Goal: Communication & Community: Answer question/provide support

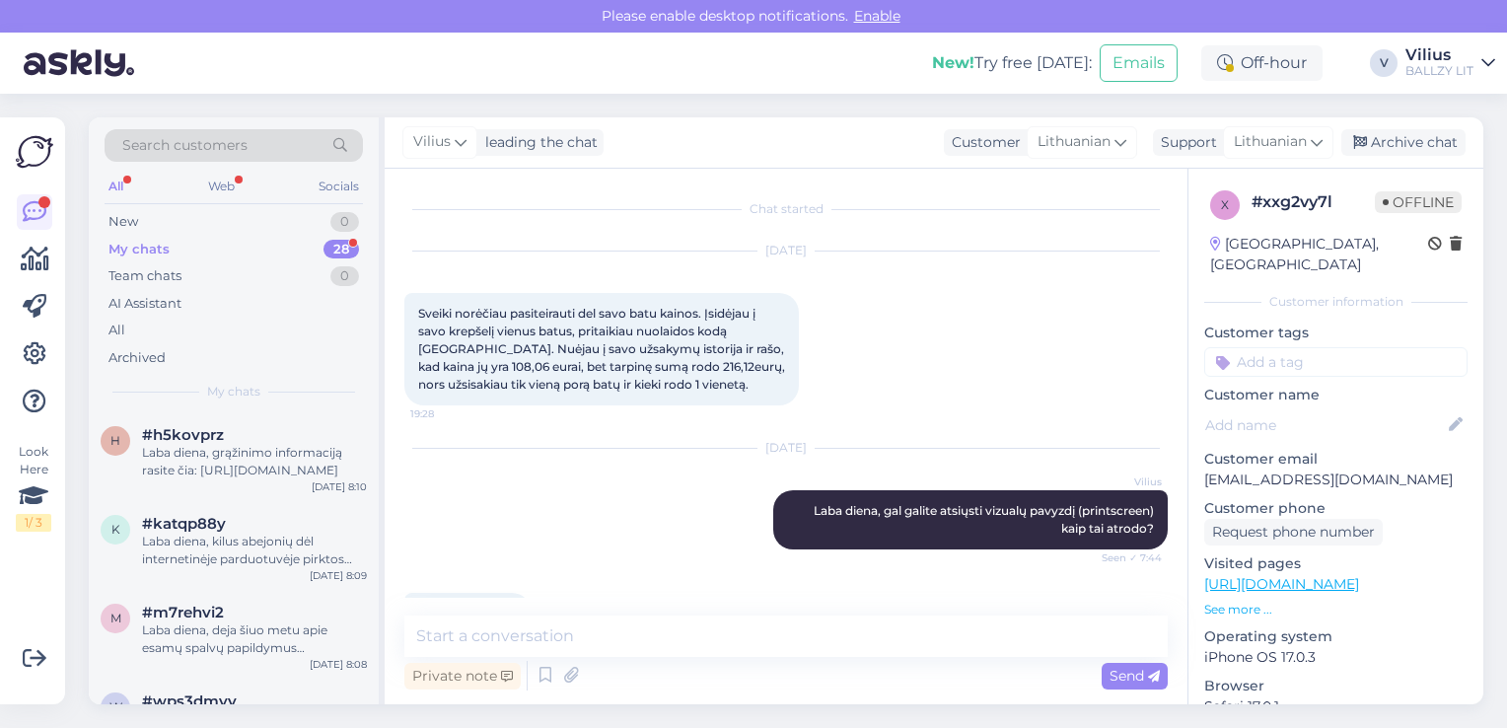
scroll to position [1067, 0]
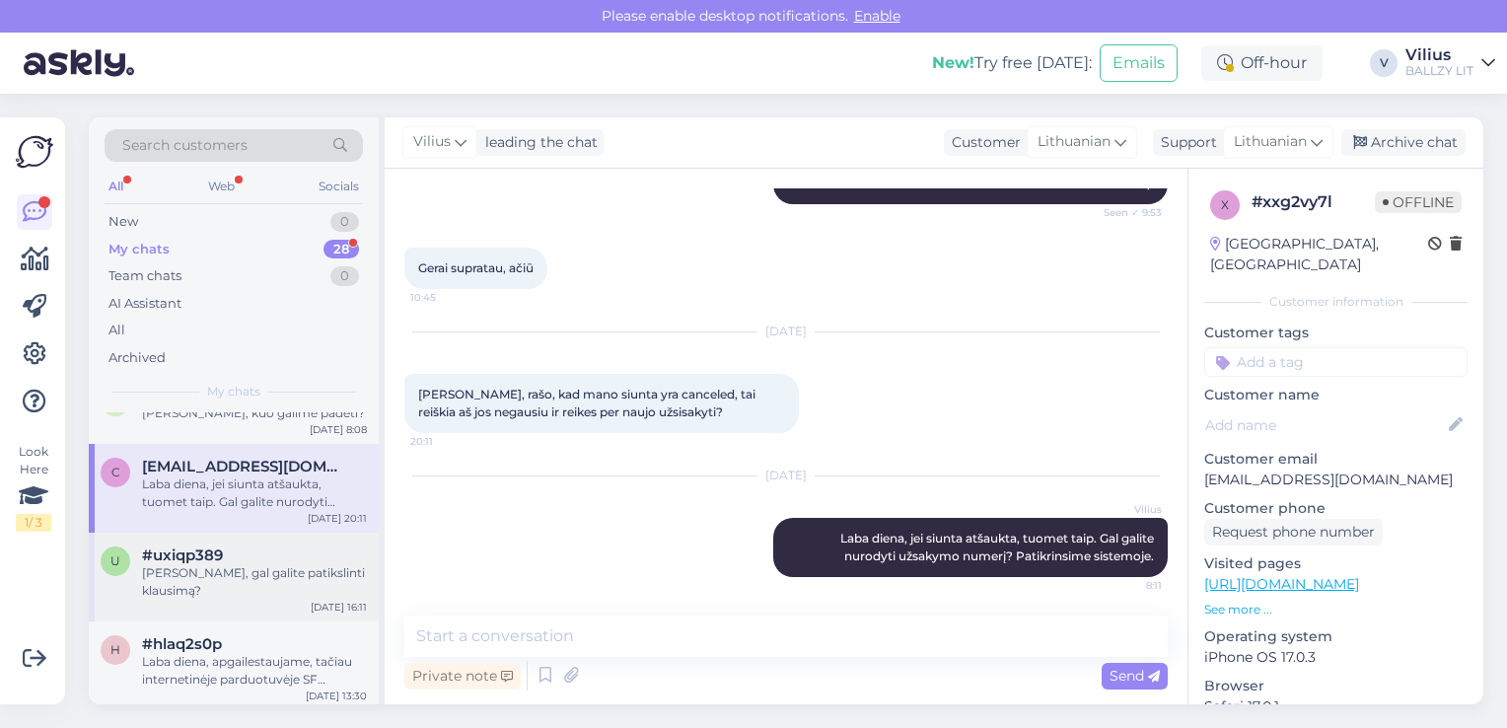
click at [277, 547] on div "#uxiqp389" at bounding box center [254, 556] width 225 height 18
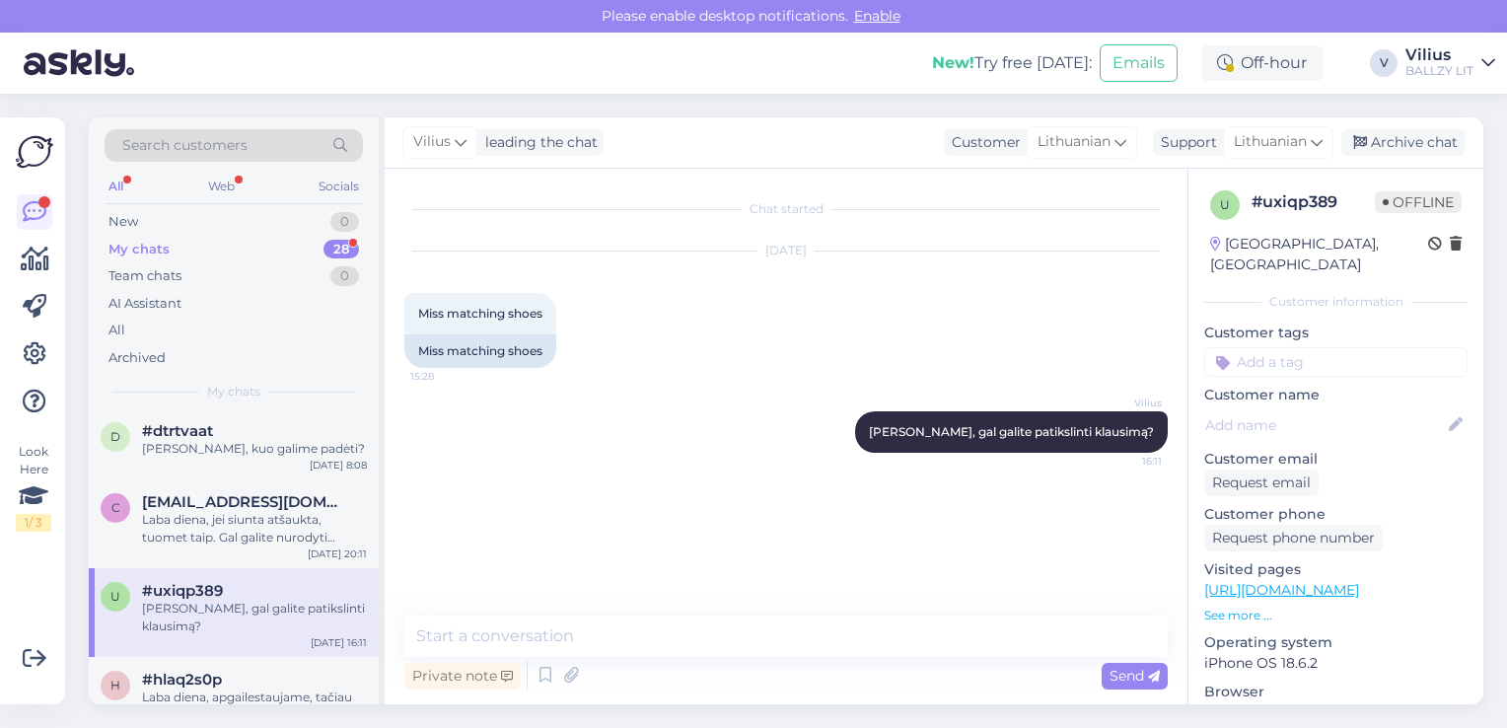
scroll to position [355, 0]
click at [180, 253] on div "My chats 28" at bounding box center [234, 250] width 258 height 28
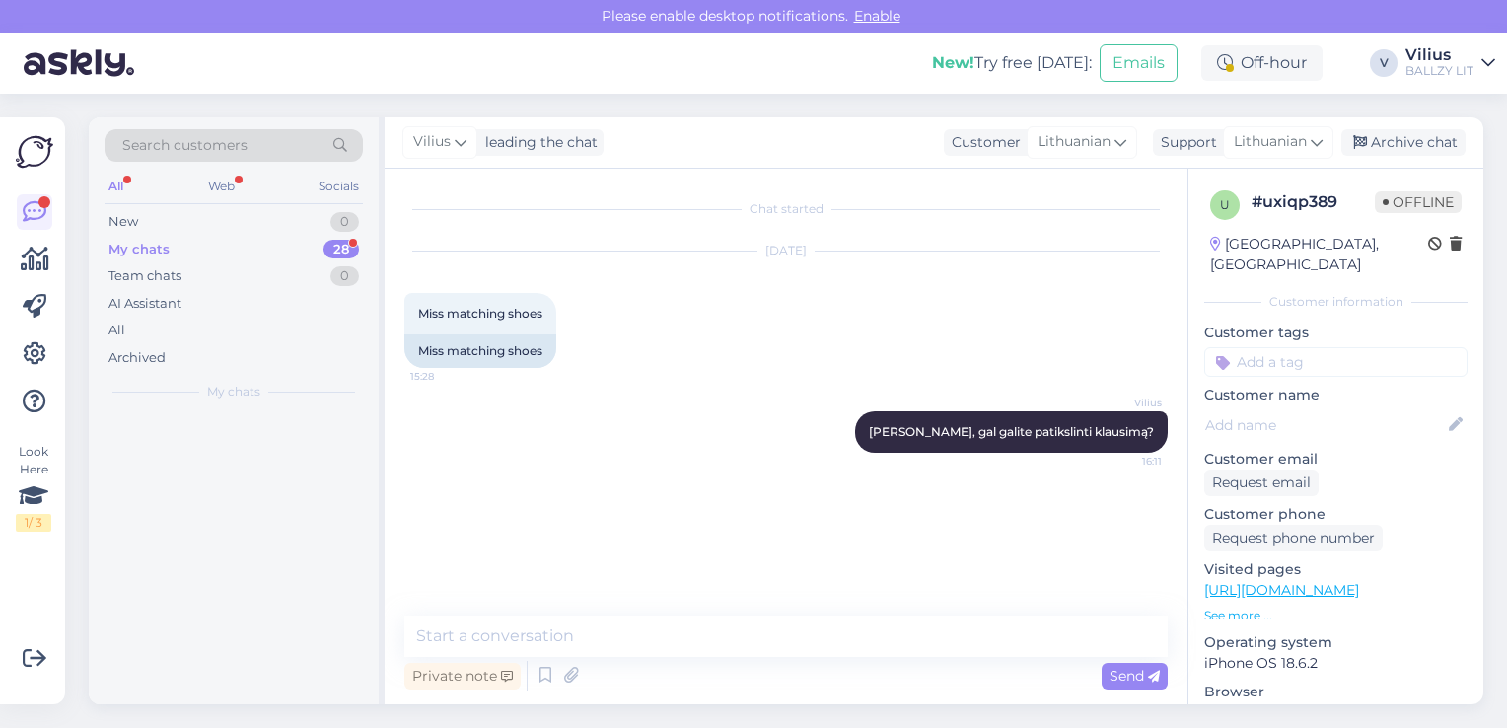
scroll to position [0, 0]
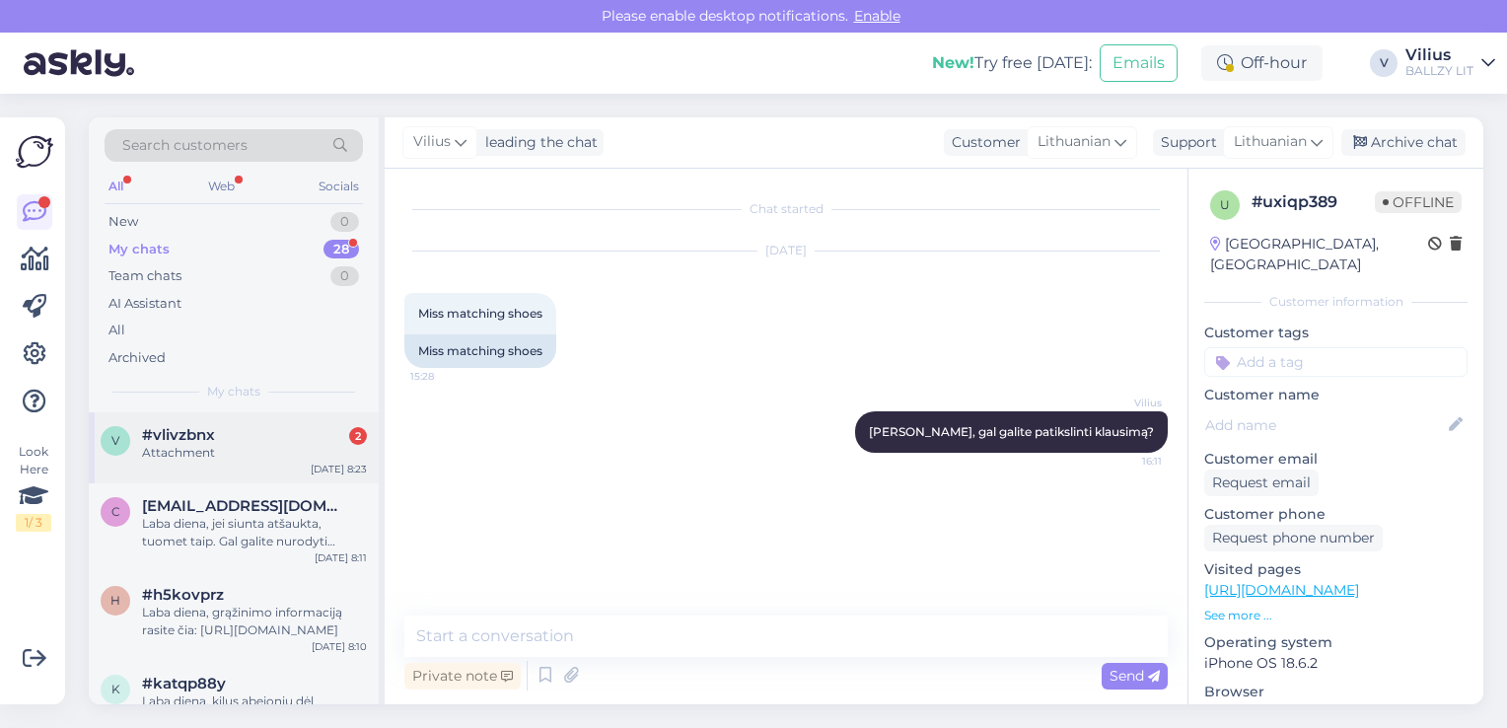
click at [218, 440] on div "#vlivzbnx 2" at bounding box center [254, 435] width 225 height 18
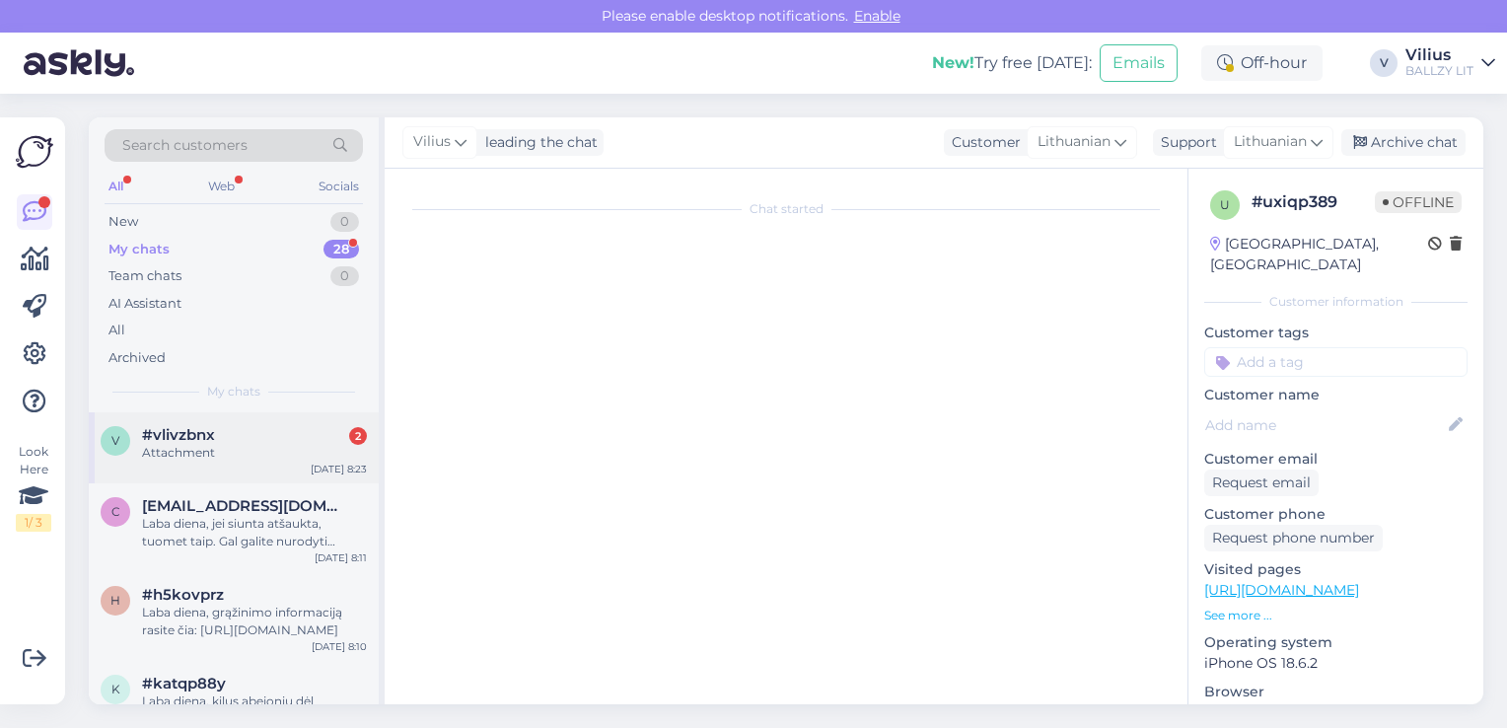
scroll to position [146, 0]
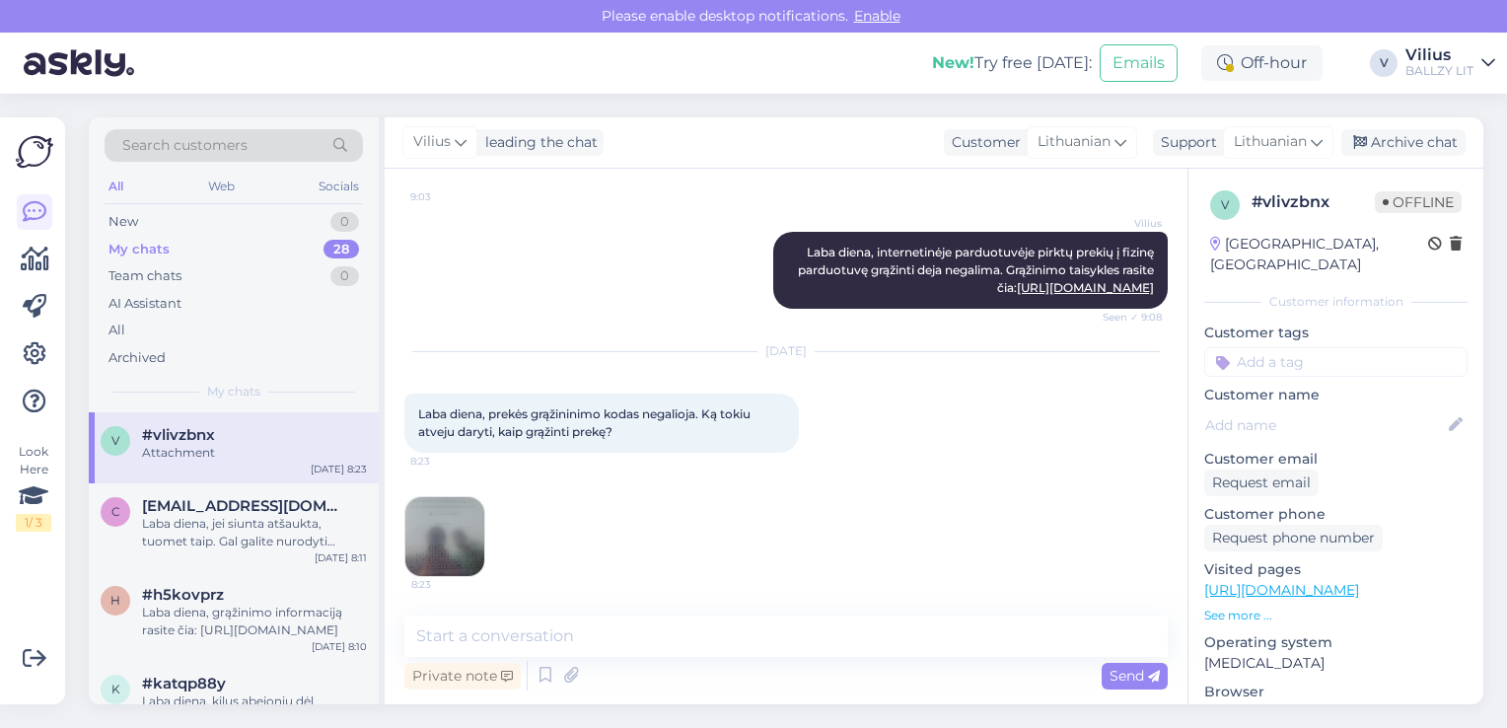
click at [472, 526] on img at bounding box center [444, 536] width 79 height 79
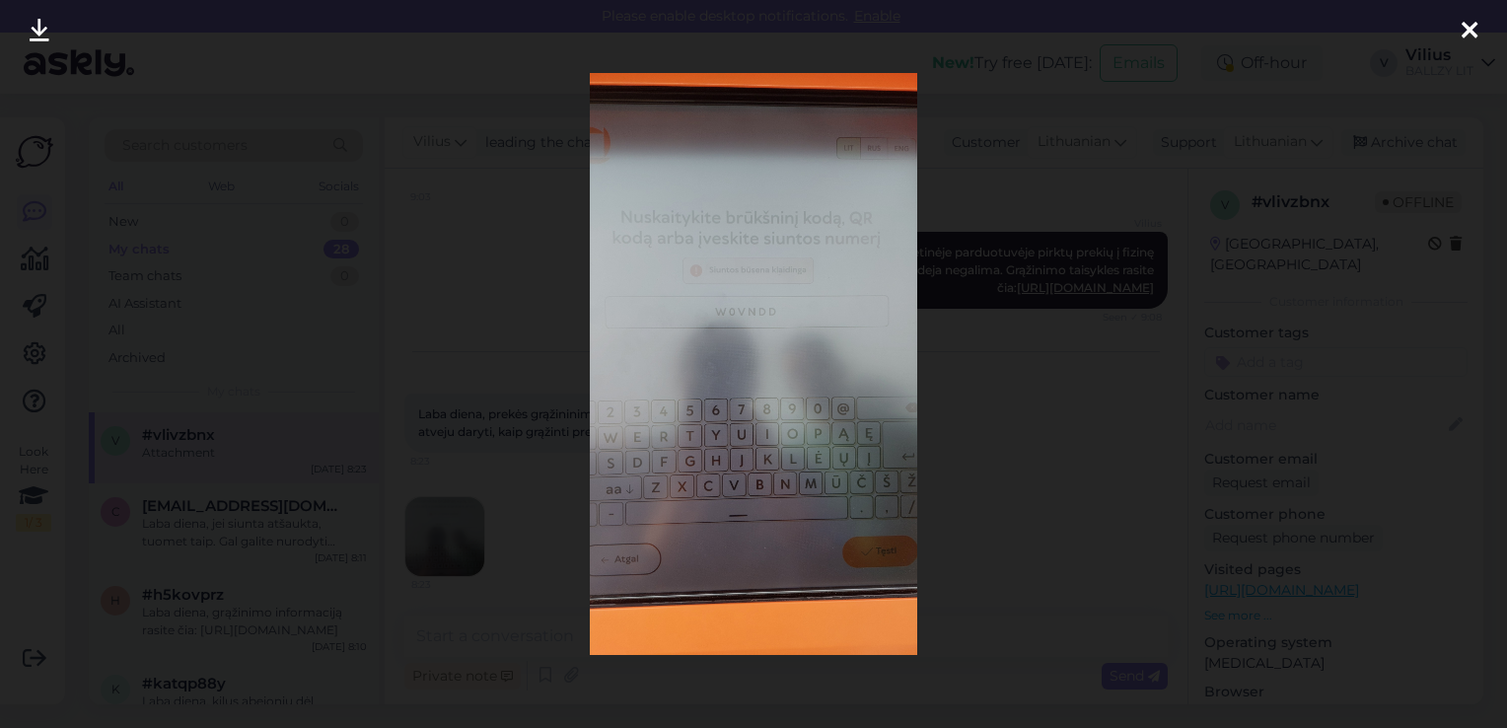
click at [495, 318] on div at bounding box center [753, 364] width 1507 height 728
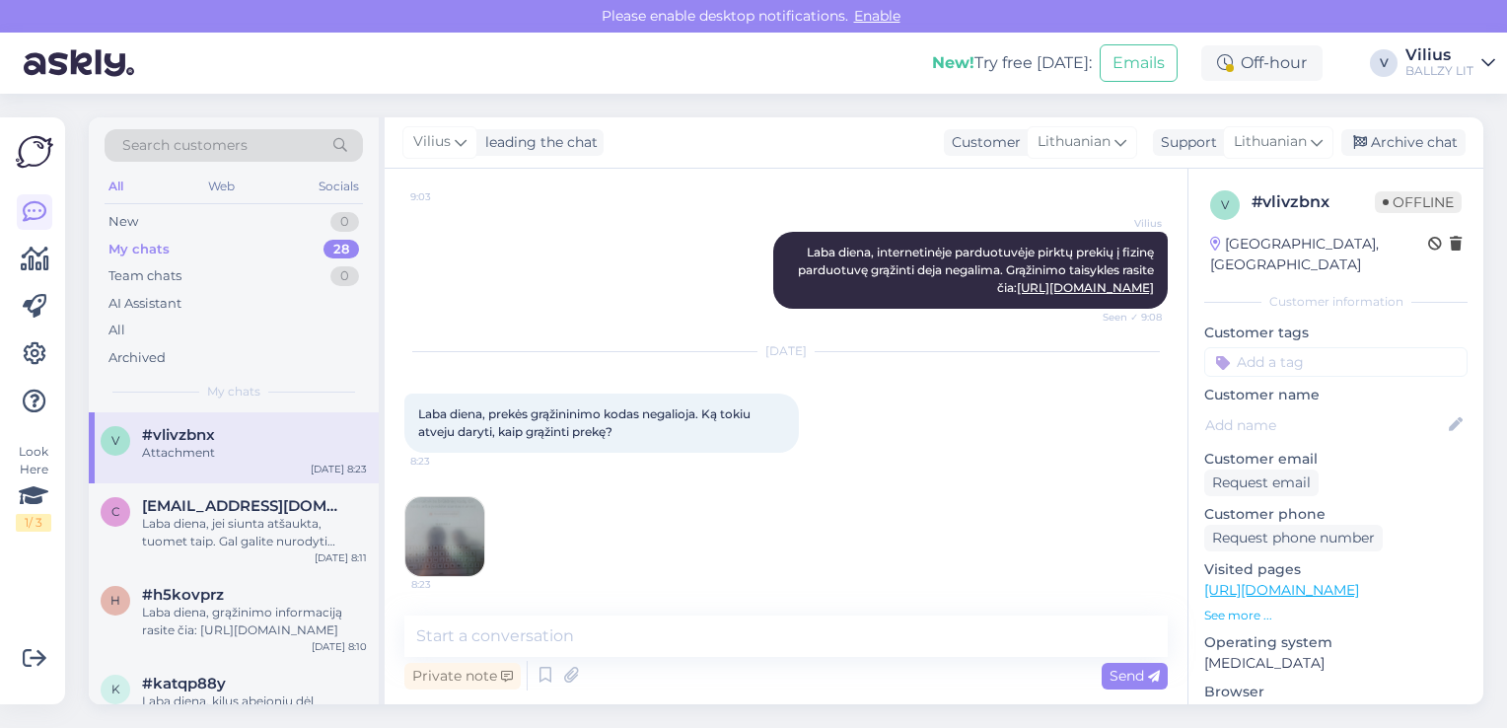
click at [454, 512] on img at bounding box center [444, 536] width 79 height 79
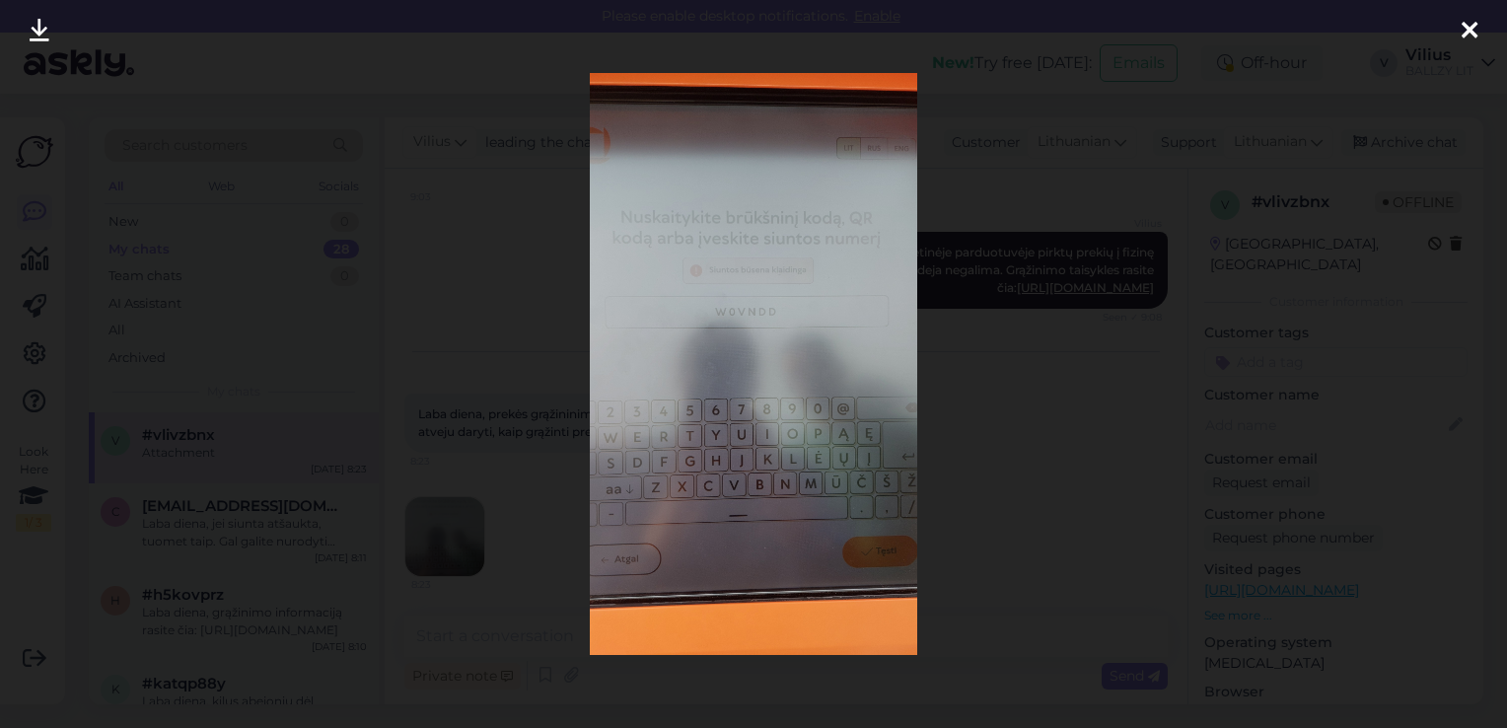
click at [530, 572] on div at bounding box center [753, 364] width 1507 height 728
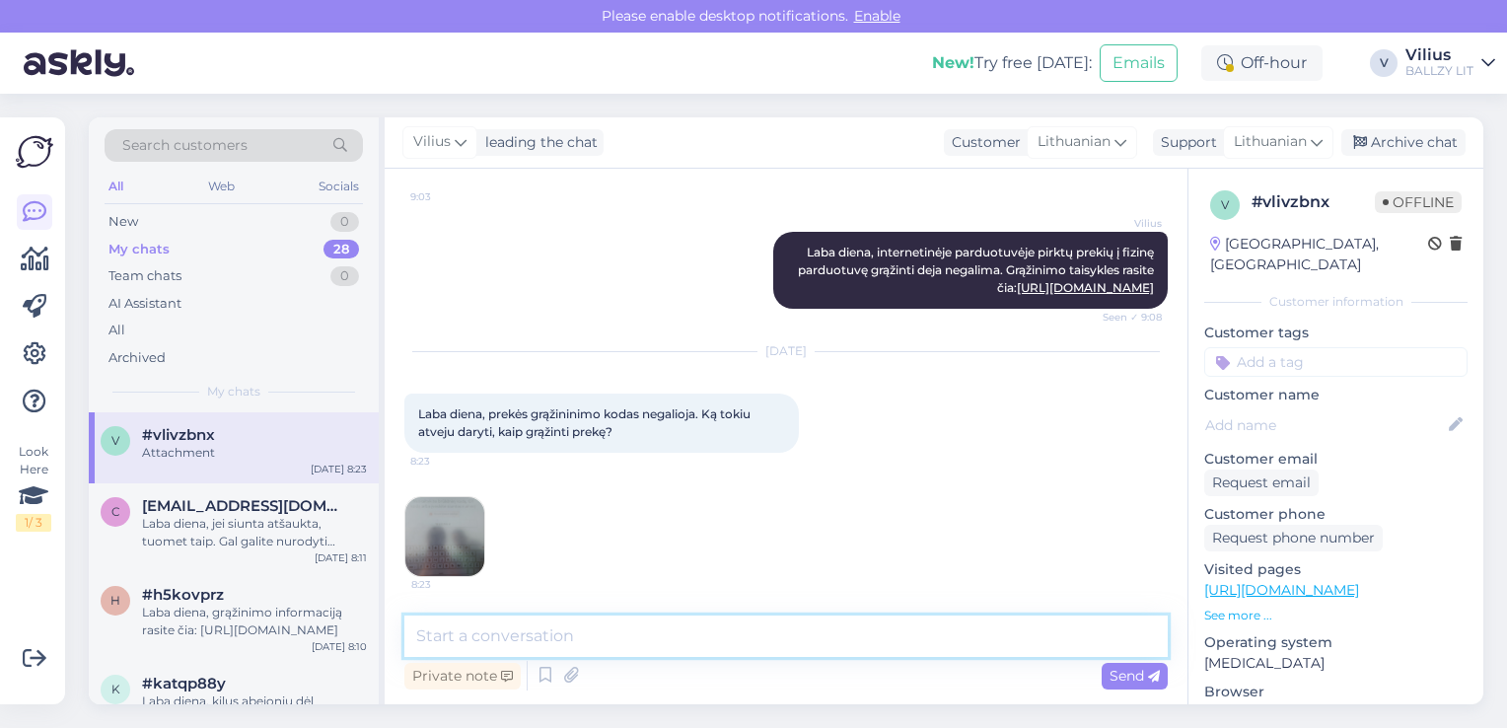
click at [536, 625] on textarea at bounding box center [786, 636] width 764 height 41
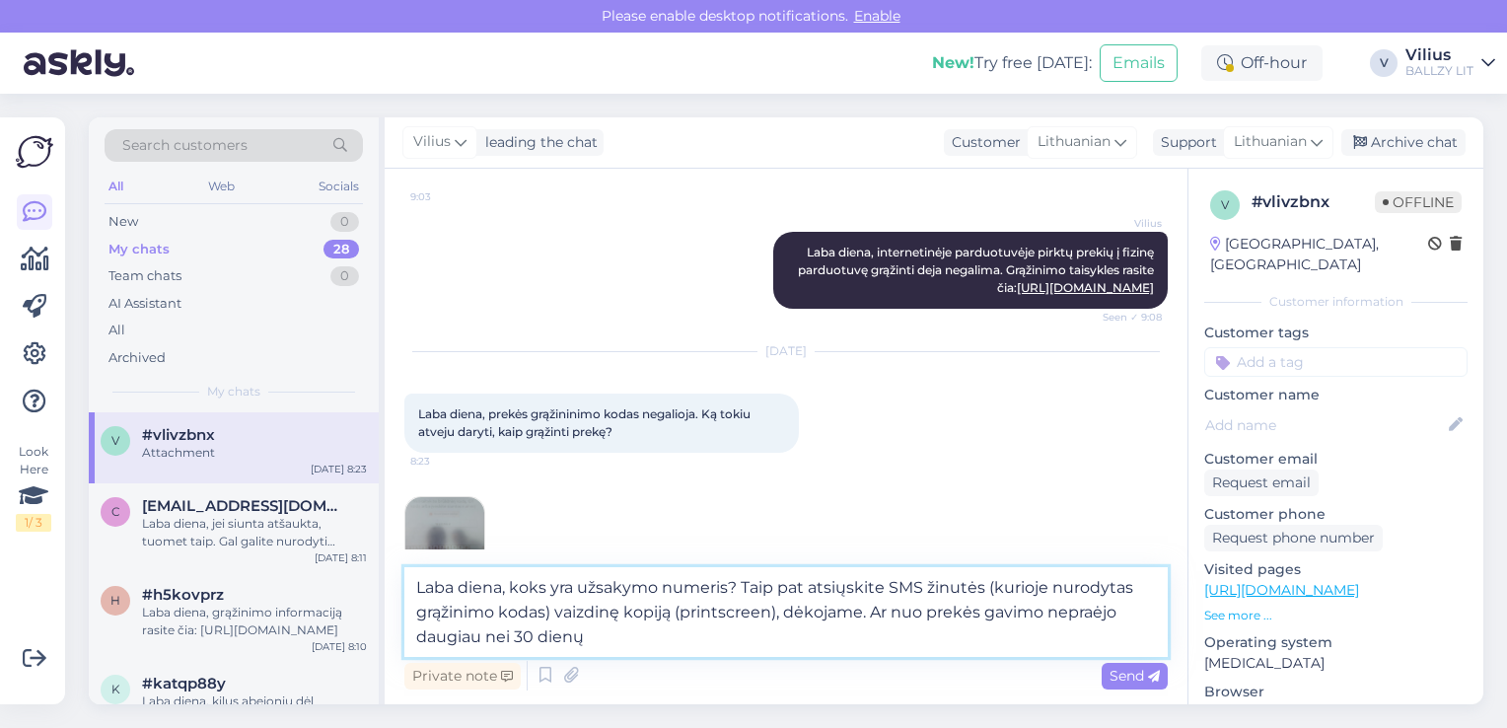
type textarea "Laba diena, koks yra užsakymo numeris? Taip pat atsiųskite SMS žinutės (kurioje…"
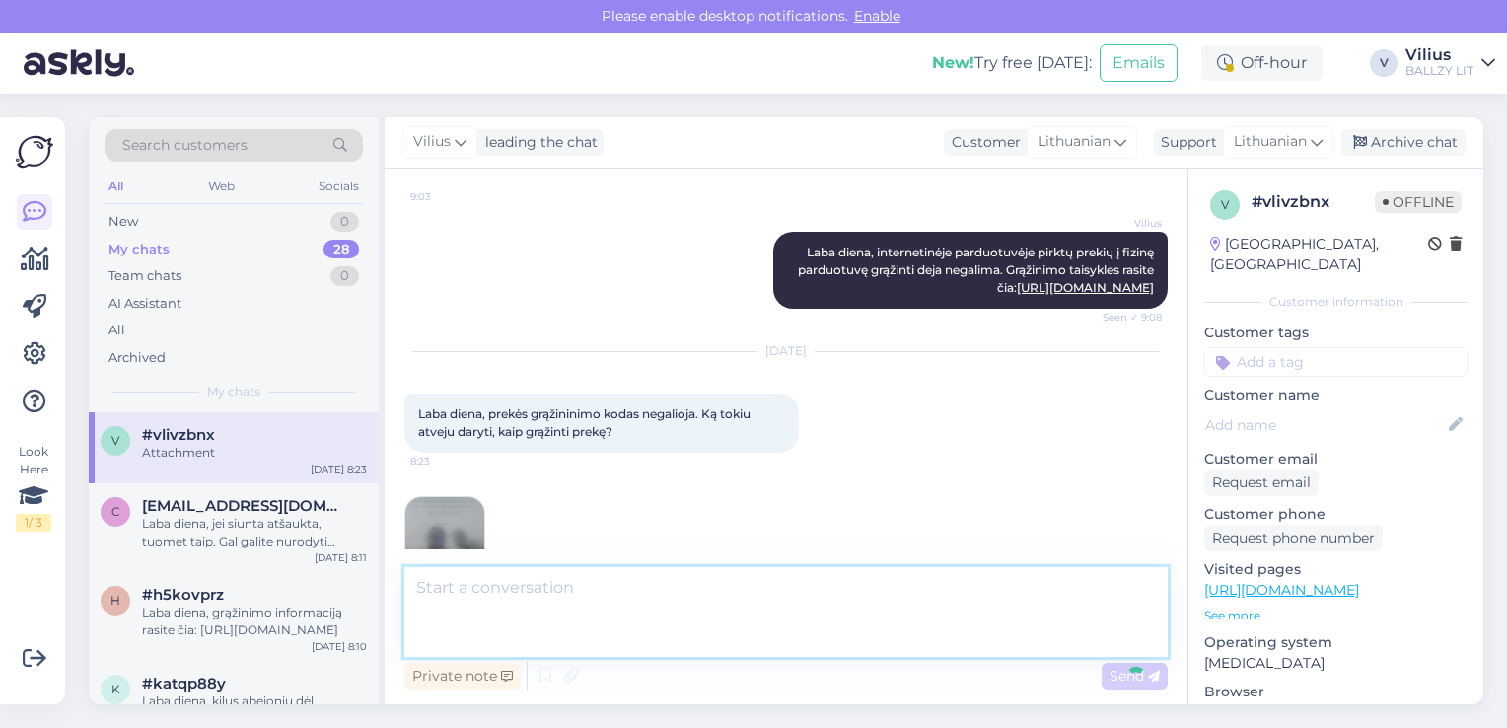
scroll to position [284, 0]
